Goal: Task Accomplishment & Management: Use online tool/utility

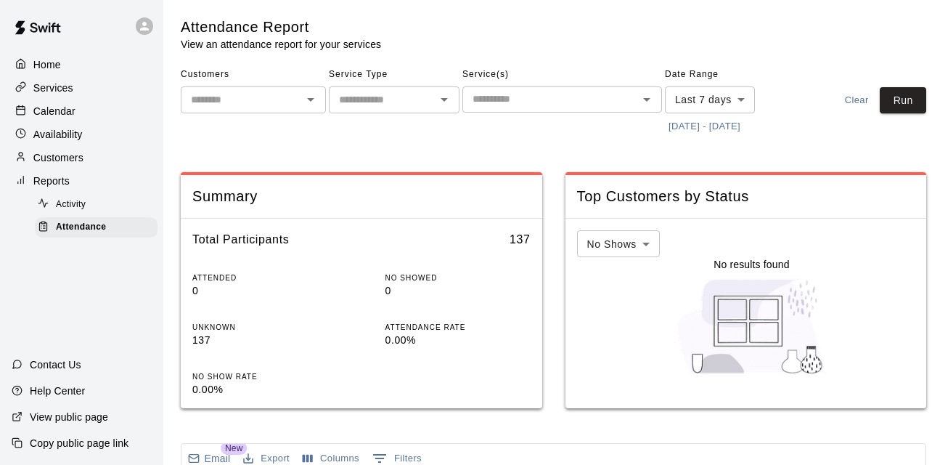
click at [744, 122] on button "[DATE] - [DATE]" at bounding box center [704, 126] width 79 height 23
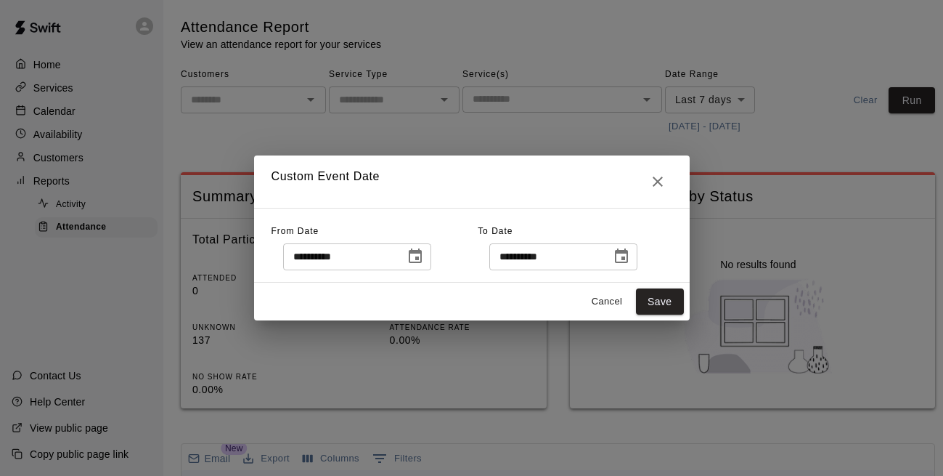
click at [424, 255] on icon "Choose date, selected date is Aug 7, 2025" at bounding box center [415, 256] width 17 height 17
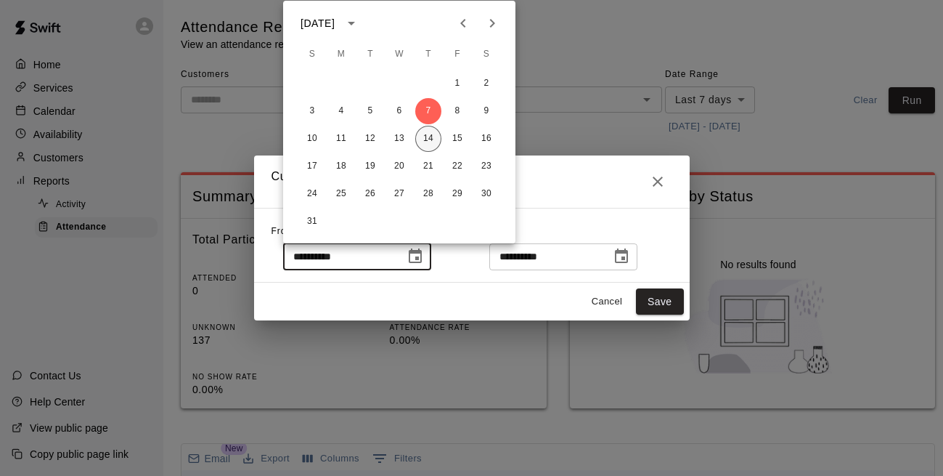
click at [431, 137] on button "14" at bounding box center [428, 139] width 26 height 26
type input "**********"
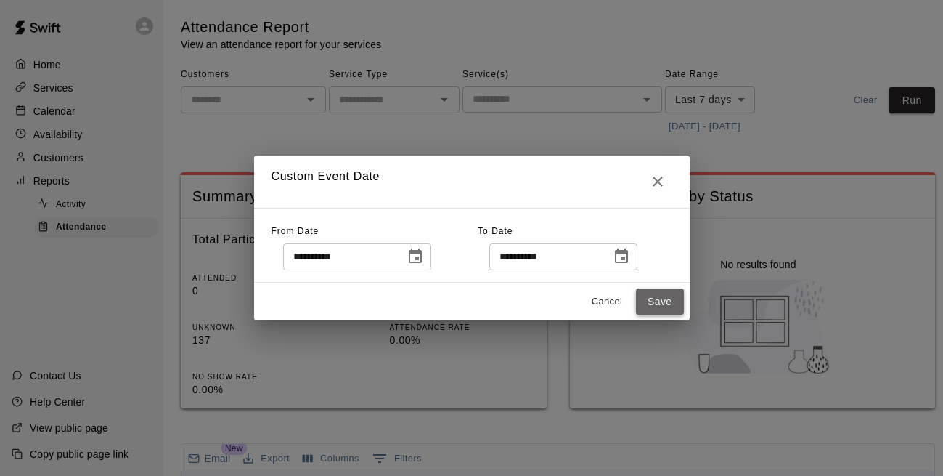
click at [663, 309] on button "Save" at bounding box center [660, 301] width 48 height 27
type input "******"
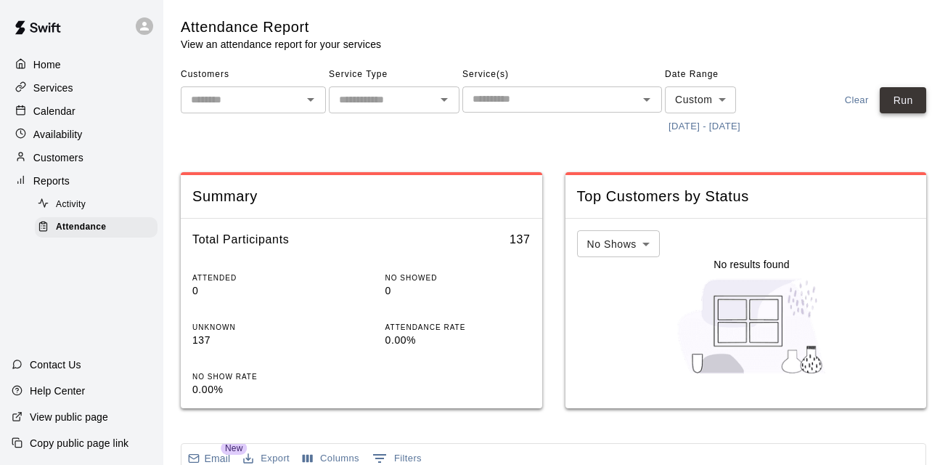
click at [911, 101] on button "Run" at bounding box center [903, 100] width 46 height 27
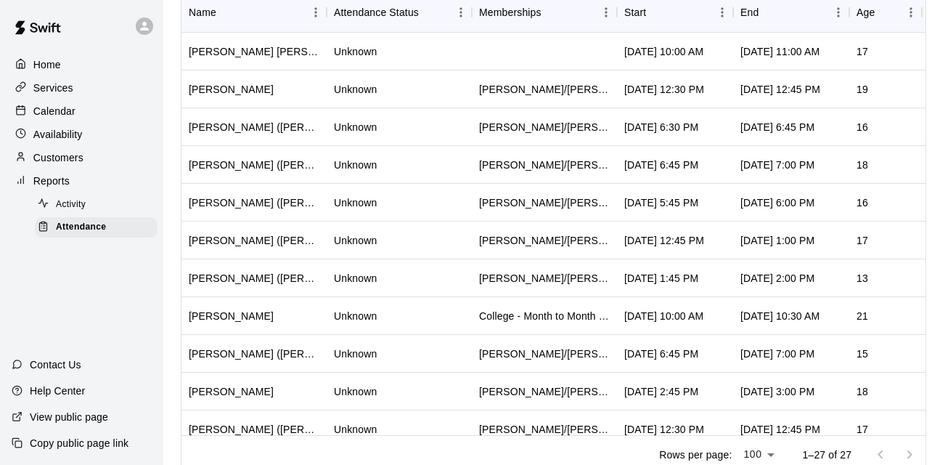
scroll to position [479, 0]
click at [646, 12] on div "Start" at bounding box center [656, 11] width 20 height 20
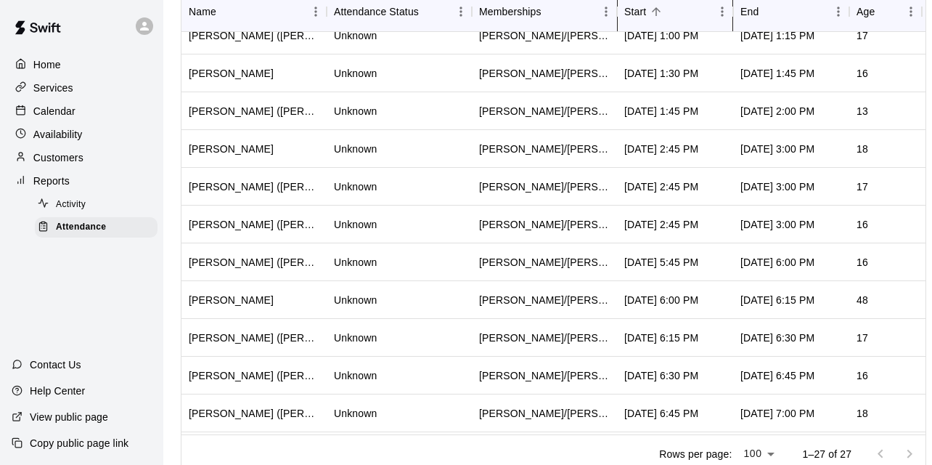
scroll to position [628, 0]
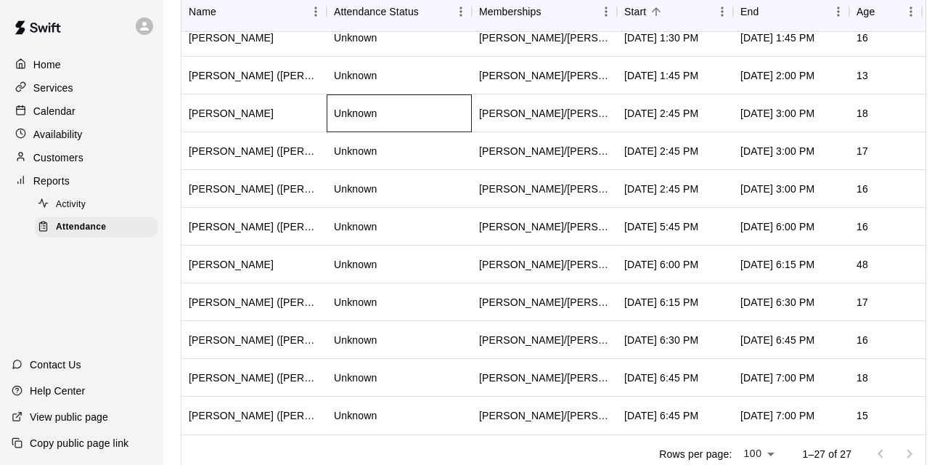
drag, startPoint x: 424, startPoint y: 112, endPoint x: 437, endPoint y: 152, distance: 42.0
click at [437, 152] on div "[PERSON_NAME] ([PERSON_NAME]) Unknown [PERSON_NAME]/[PERSON_NAME] - 6 Month Unl…" at bounding box center [679, 170] width 995 height 529
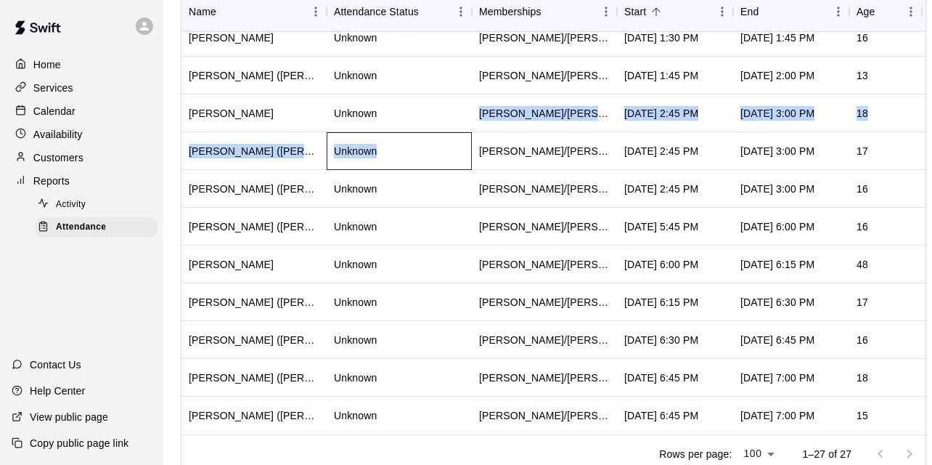
drag, startPoint x: 437, startPoint y: 152, endPoint x: 436, endPoint y: 134, distance: 17.5
click at [436, 134] on div "Unknown" at bounding box center [399, 151] width 145 height 38
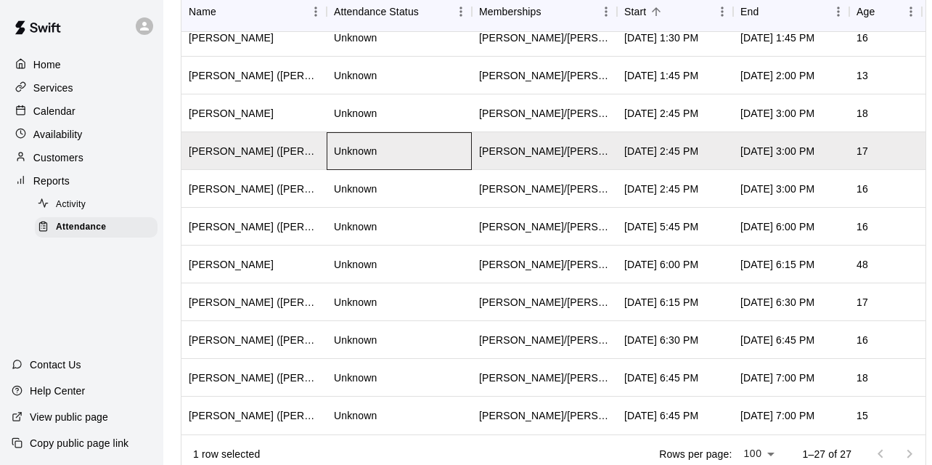
scroll to position [0, 0]
